Goal: Information Seeking & Learning: Find specific page/section

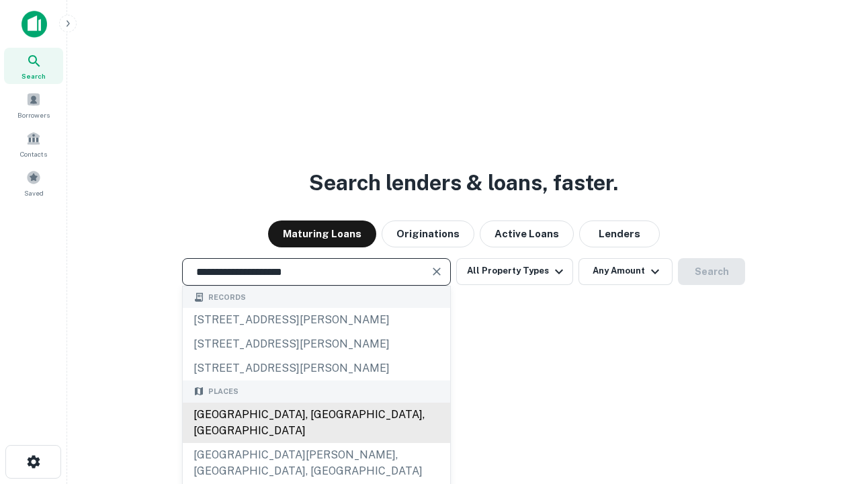
click at [316, 443] on div "[GEOGRAPHIC_DATA], [GEOGRAPHIC_DATA], [GEOGRAPHIC_DATA]" at bounding box center [316, 423] width 267 height 40
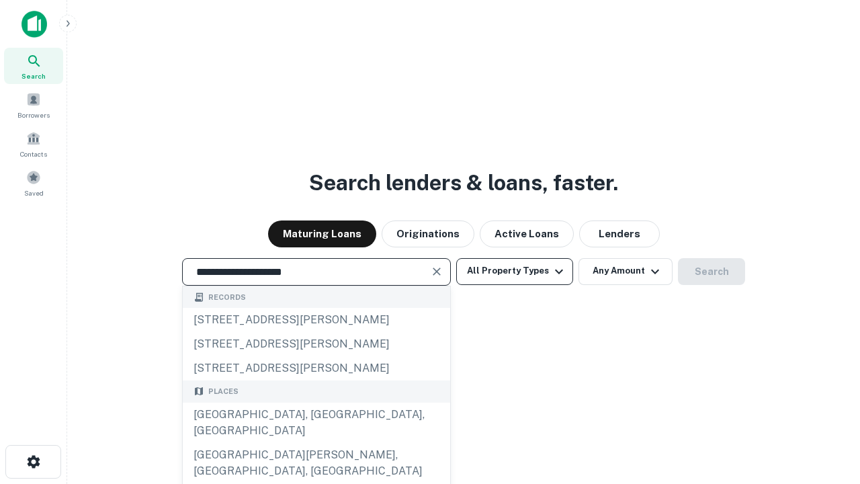
click at [515, 271] on button "All Property Types" at bounding box center [514, 271] width 117 height 27
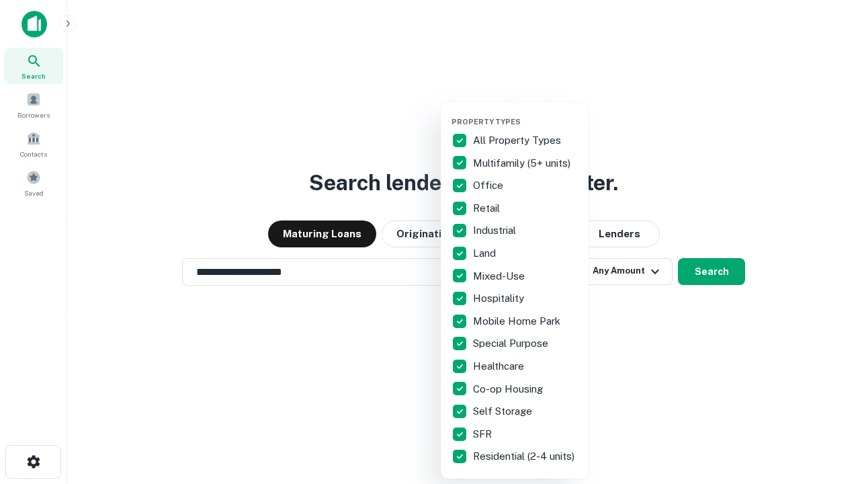
type input "**********"
click at [526, 113] on button "button" at bounding box center [526, 113] width 148 height 1
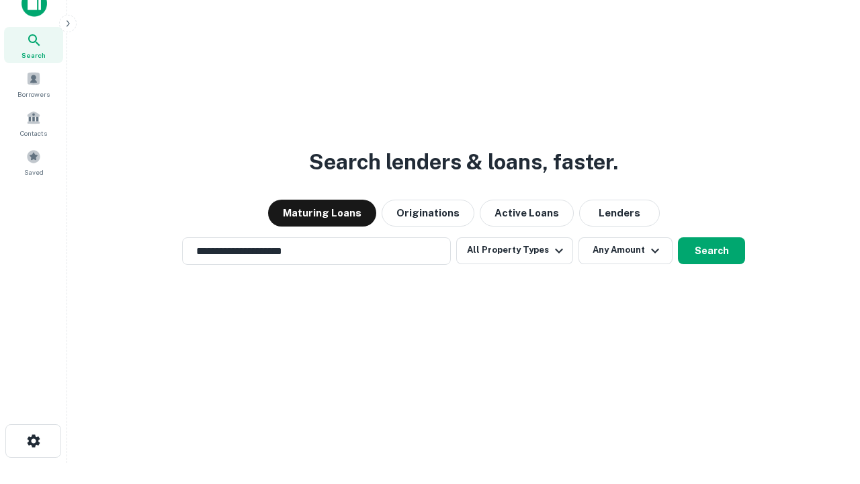
scroll to position [8, 162]
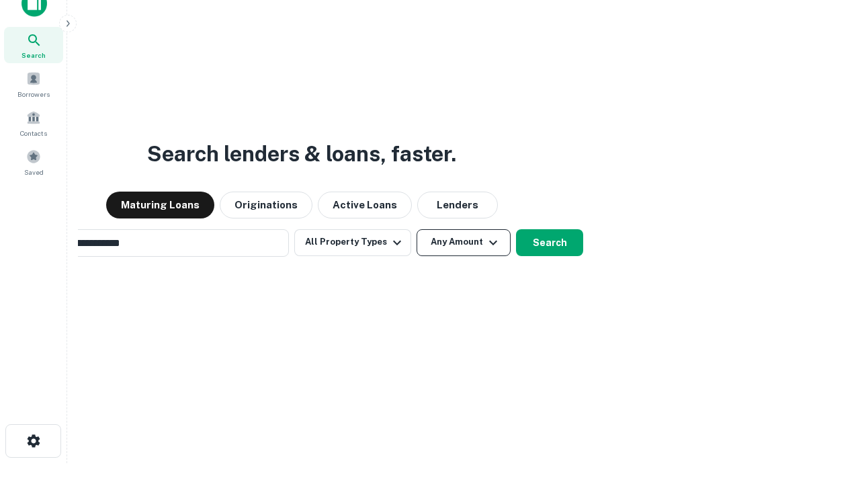
click at [417, 229] on button "Any Amount" at bounding box center [464, 242] width 94 height 27
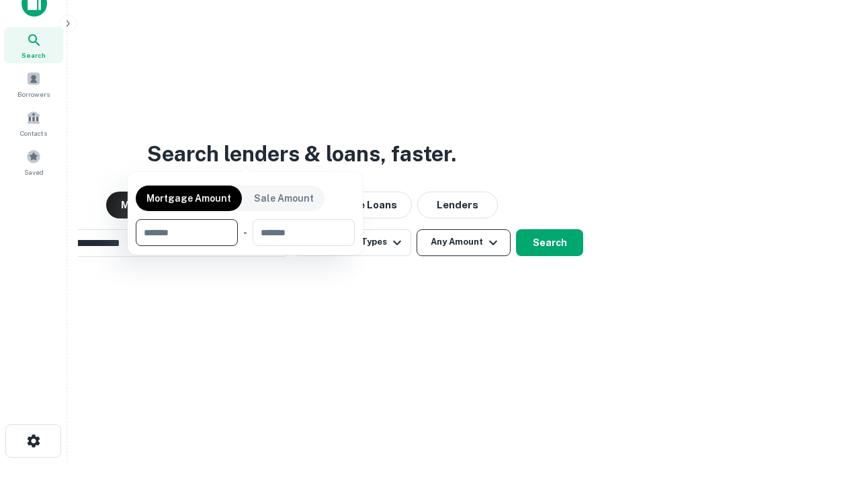
scroll to position [22, 0]
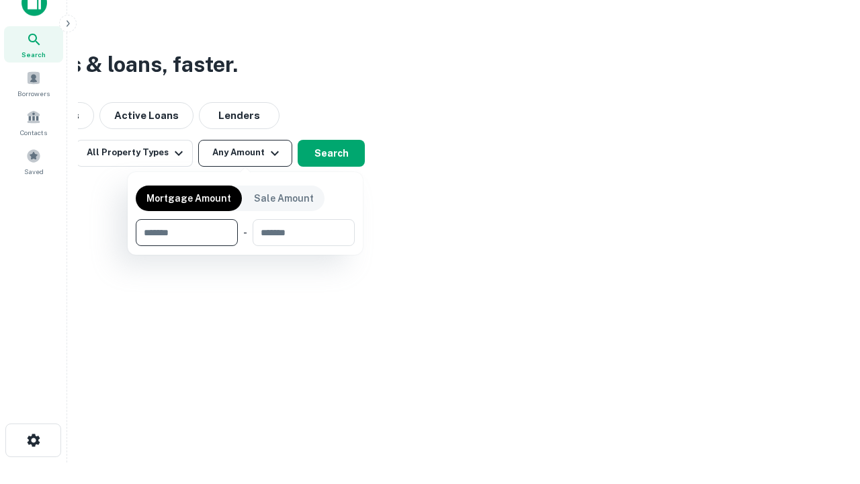
type input "*******"
click at [245, 246] on button "button" at bounding box center [245, 246] width 219 height 1
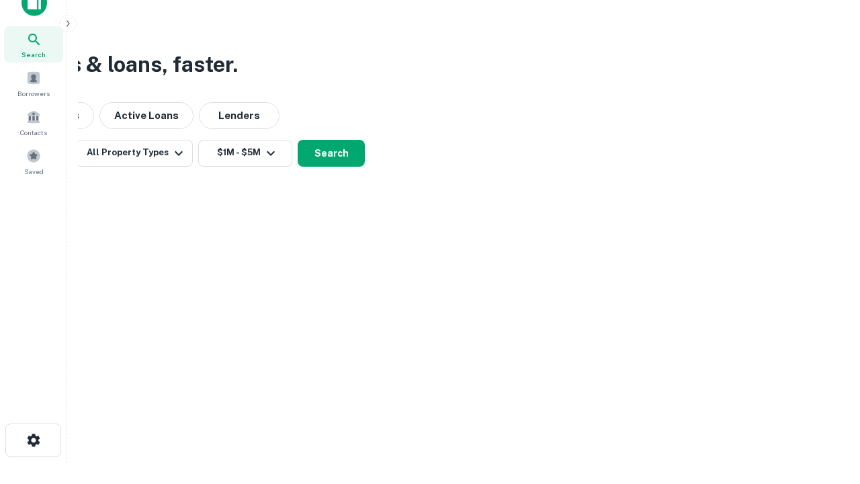
scroll to position [21, 0]
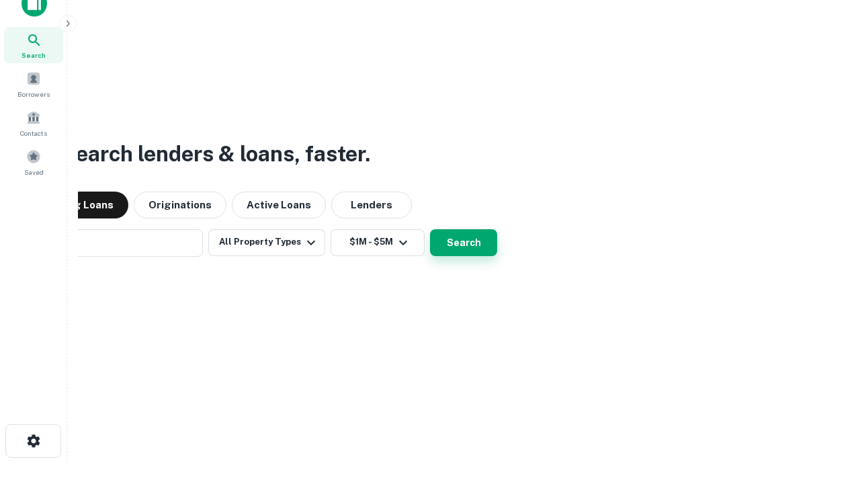
click at [430, 229] on button "Search" at bounding box center [463, 242] width 67 height 27
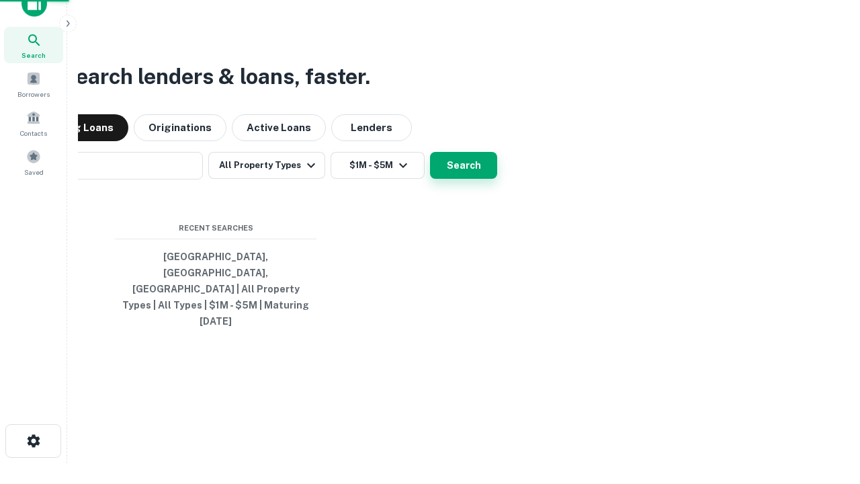
scroll to position [22, 0]
